Goal: Task Accomplishment & Management: Manage account settings

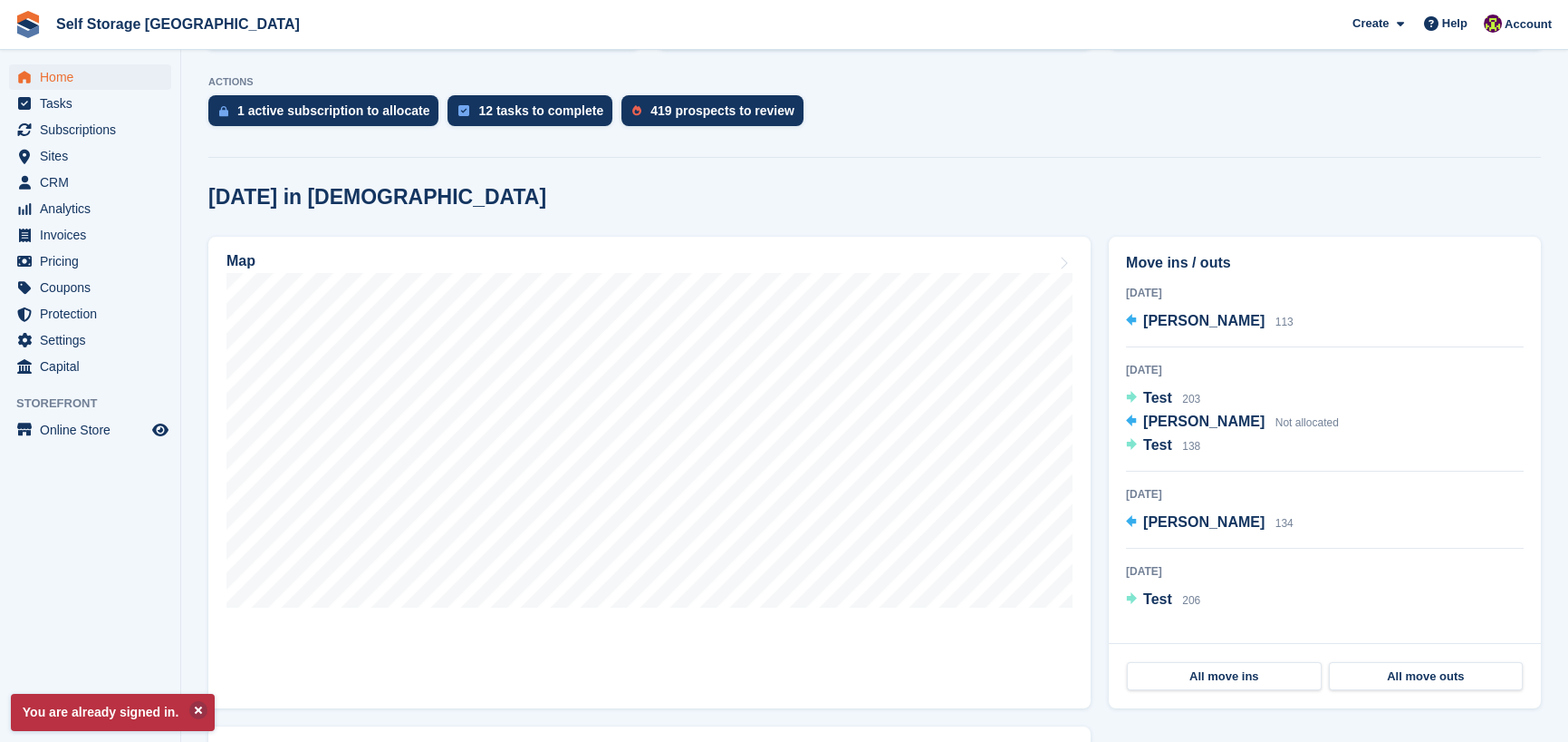
scroll to position [353, 0]
click at [1128, 186] on div "[DATE] in [DEMOGRAPHIC_DATA]" at bounding box center [874, 197] width 1333 height 24
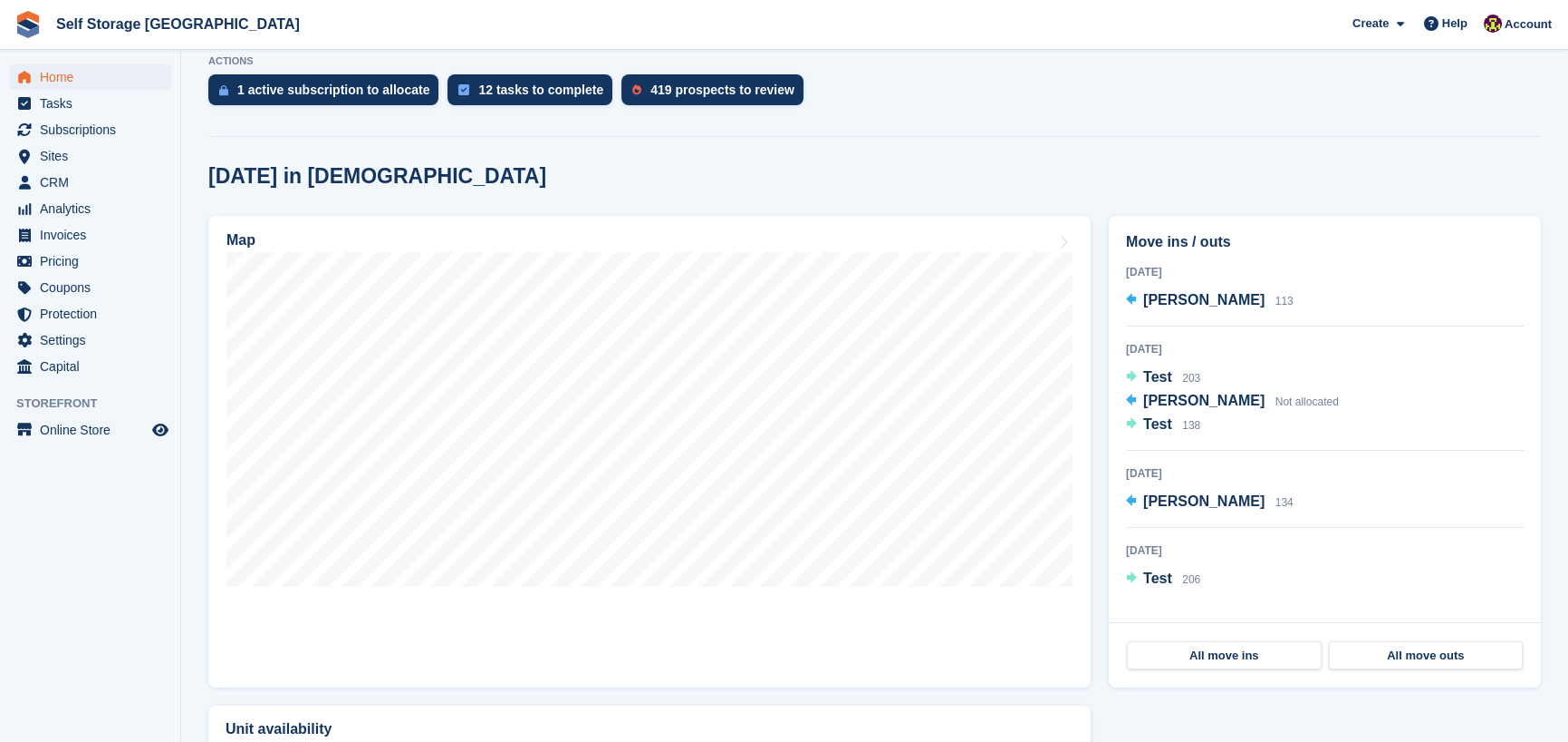
scroll to position [372, 0]
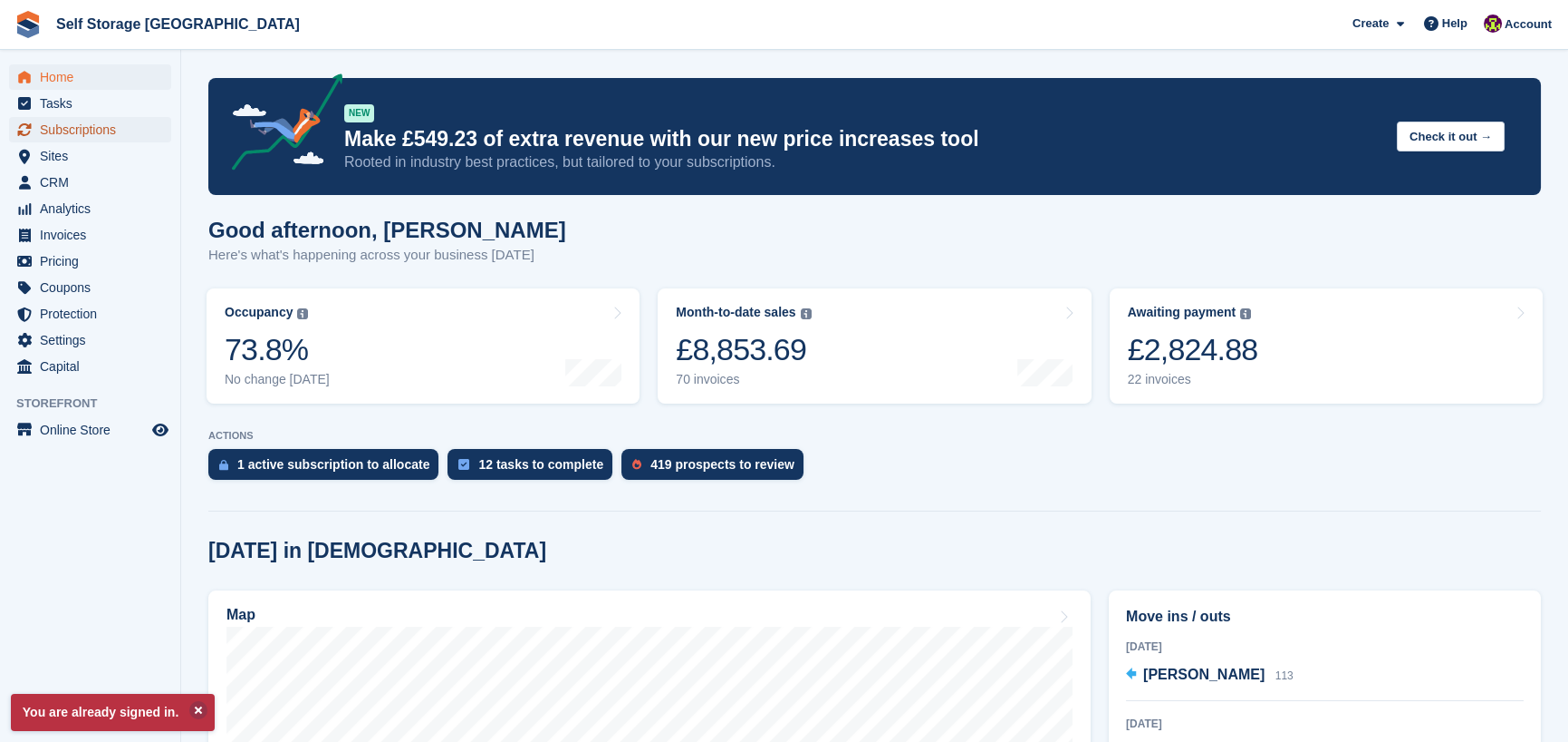
click at [105, 131] on span "Subscriptions" at bounding box center [94, 129] width 108 height 25
